Goal: Obtain resource: Obtain resource

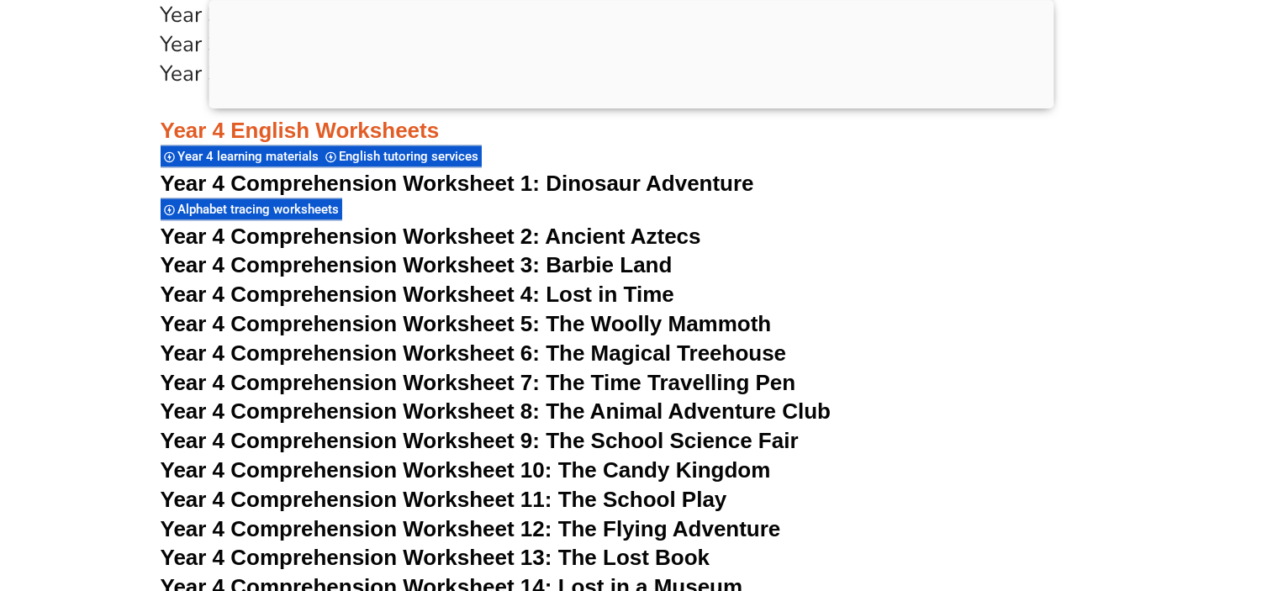
scroll to position [6789, 0]
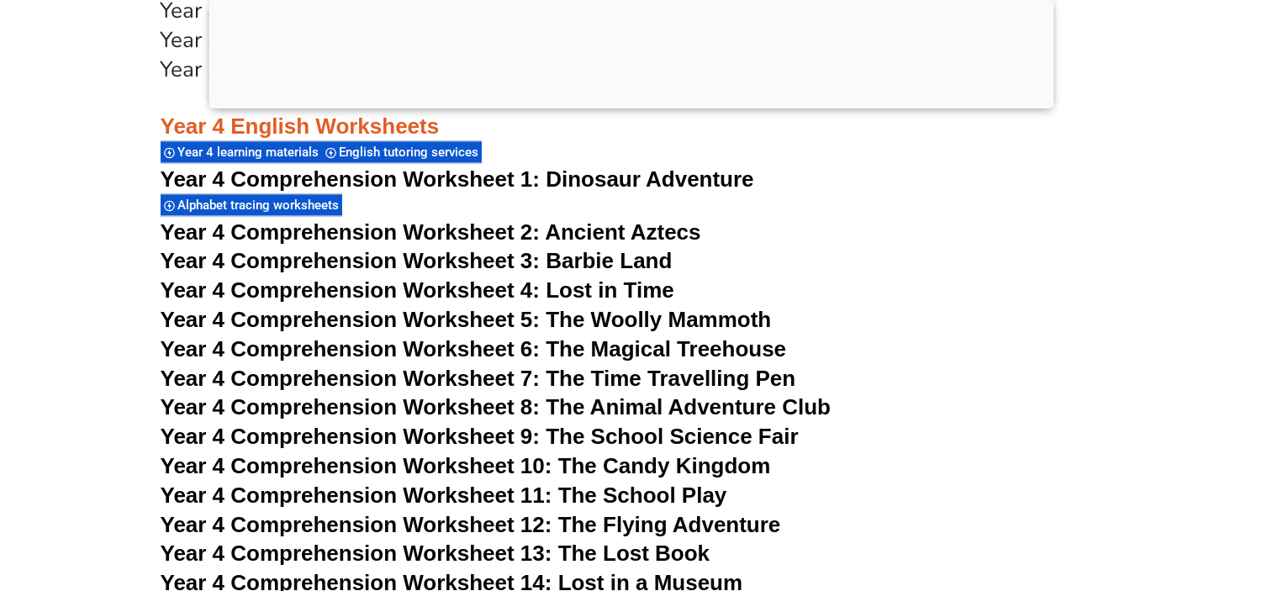
click at [642, 104] on div at bounding box center [631, 104] width 845 height 0
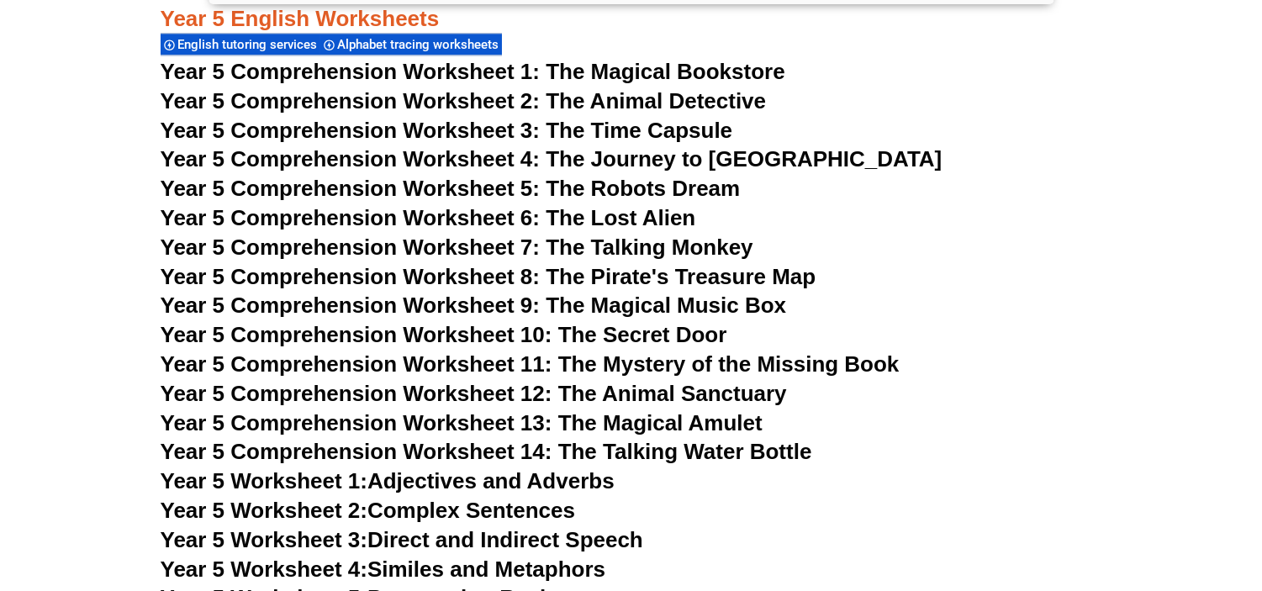
scroll to position [8193, 0]
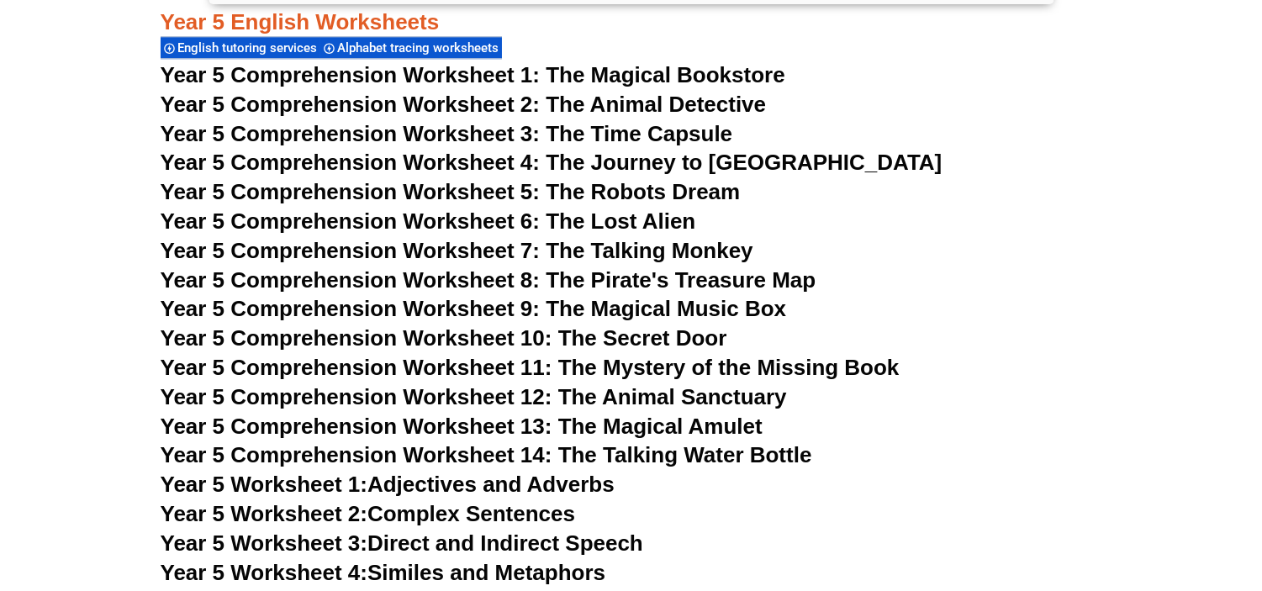
click at [686, 256] on span "Year 5 Comprehension Worksheet 7: The Talking Monkey" at bounding box center [457, 250] width 593 height 25
click at [956, 211] on h3 "Year 5 Comprehension Worksheet 6: The Lost Alien" at bounding box center [632, 222] width 942 height 29
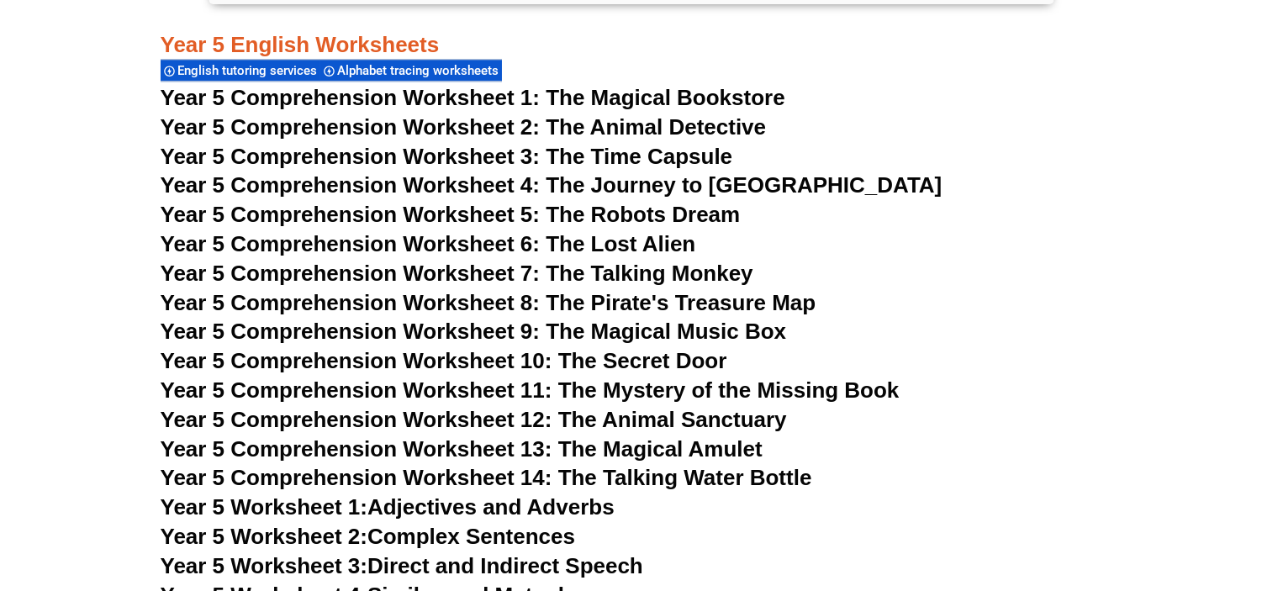
scroll to position [8165, 0]
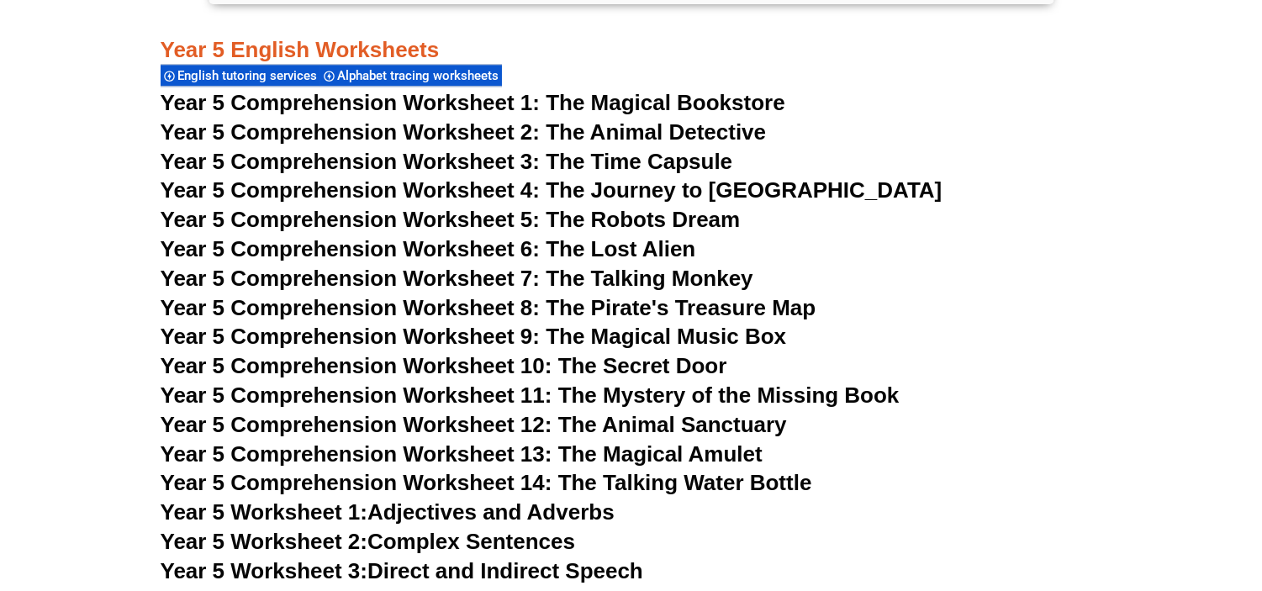
click at [662, 452] on span "Year 5 Comprehension Worksheet 13: The Magical Amulet" at bounding box center [462, 454] width 602 height 25
click at [676, 192] on span "Year 5 Comprehension Worksheet 4: The Journey to [GEOGRAPHIC_DATA]" at bounding box center [552, 189] width 782 height 25
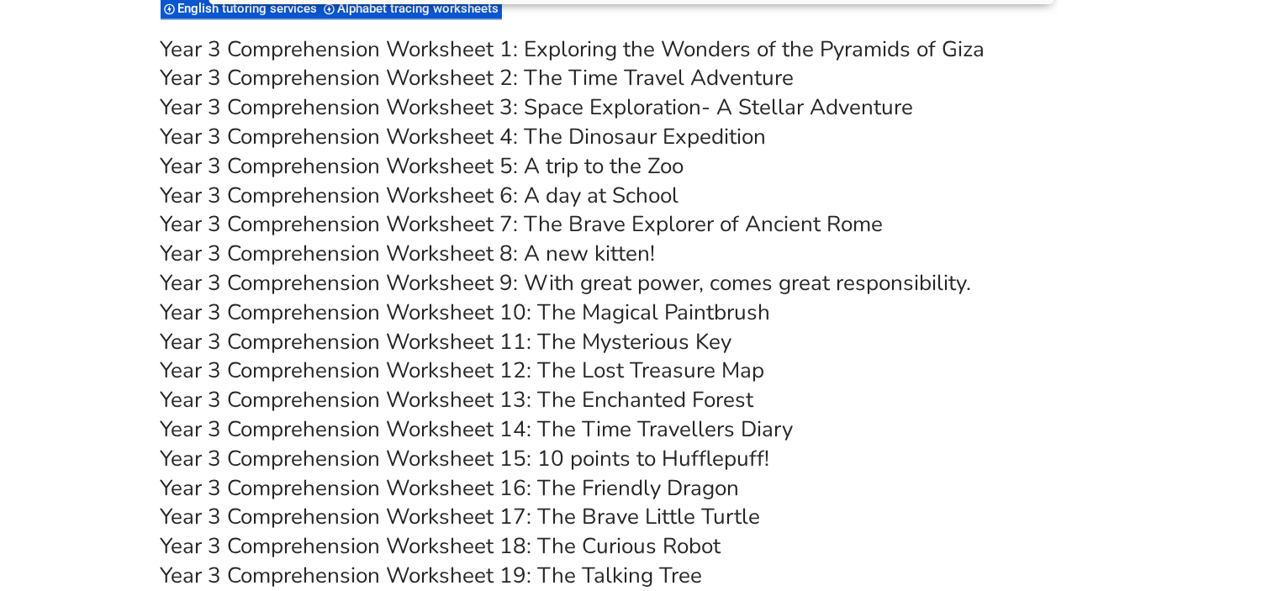
scroll to position [5703, 0]
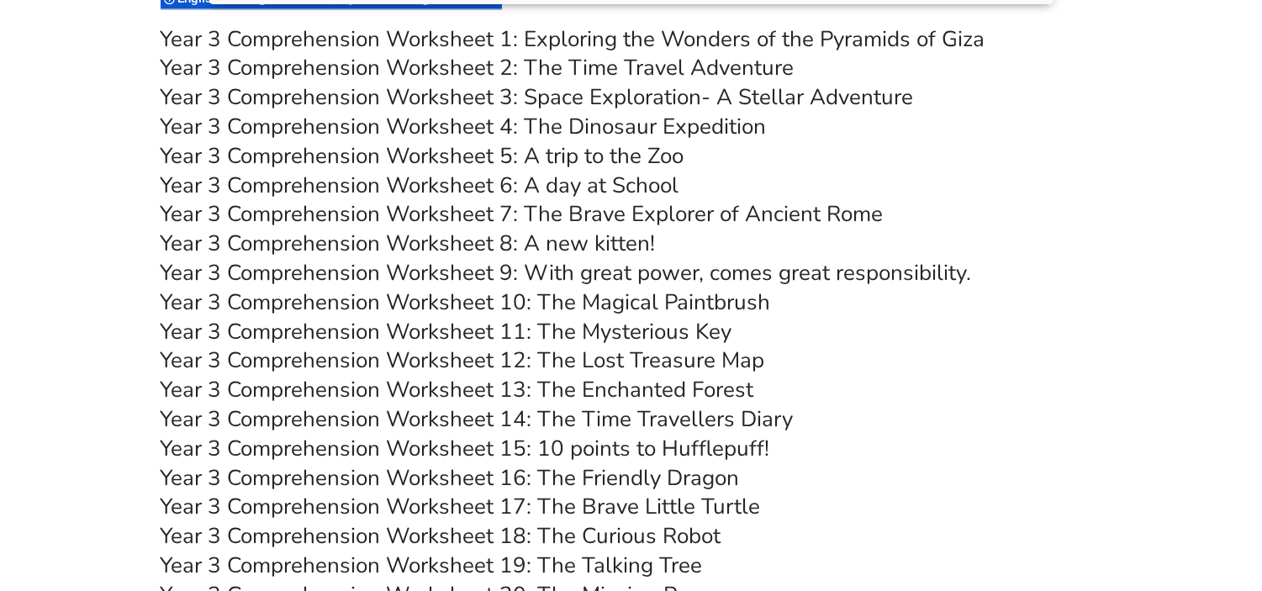
click at [558, 231] on link "Year 3 Comprehension Worksheet 8: A new kitten!" at bounding box center [408, 243] width 495 height 29
